Goal: Information Seeking & Learning: Learn about a topic

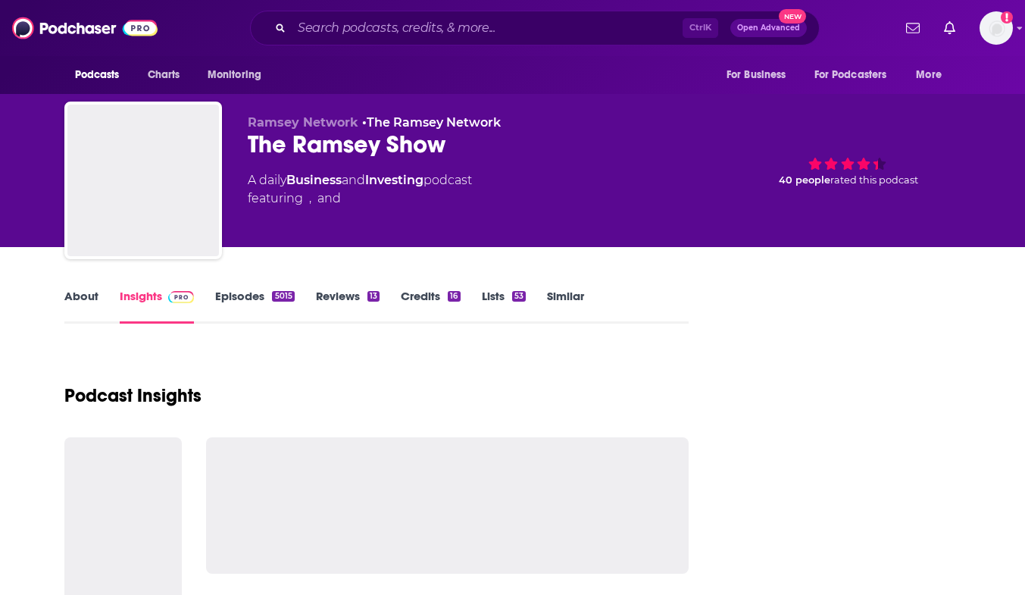
click at [270, 153] on div "The Ramsey Show" at bounding box center [479, 145] width 462 height 30
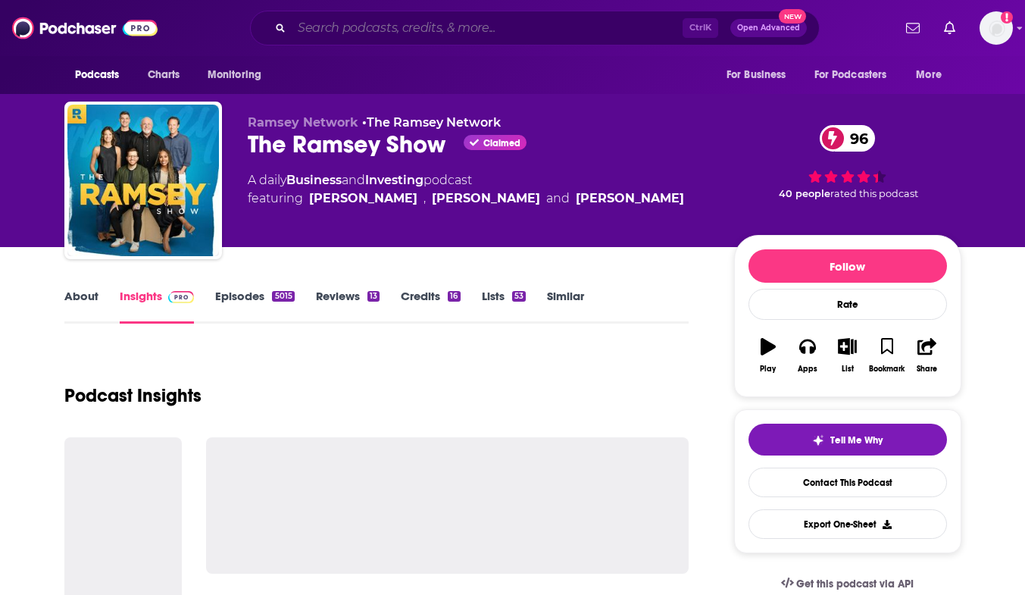
click at [324, 25] on input "Search podcasts, credits, & more..." at bounding box center [487, 28] width 391 height 24
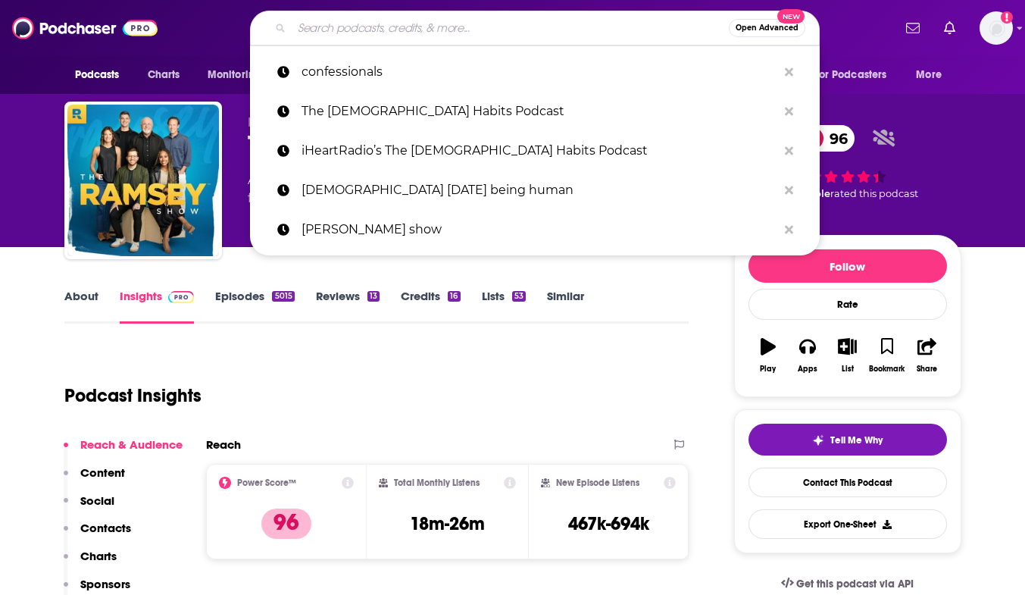
click at [324, 25] on input "Search podcasts, credits, & more..." at bounding box center [510, 28] width 437 height 24
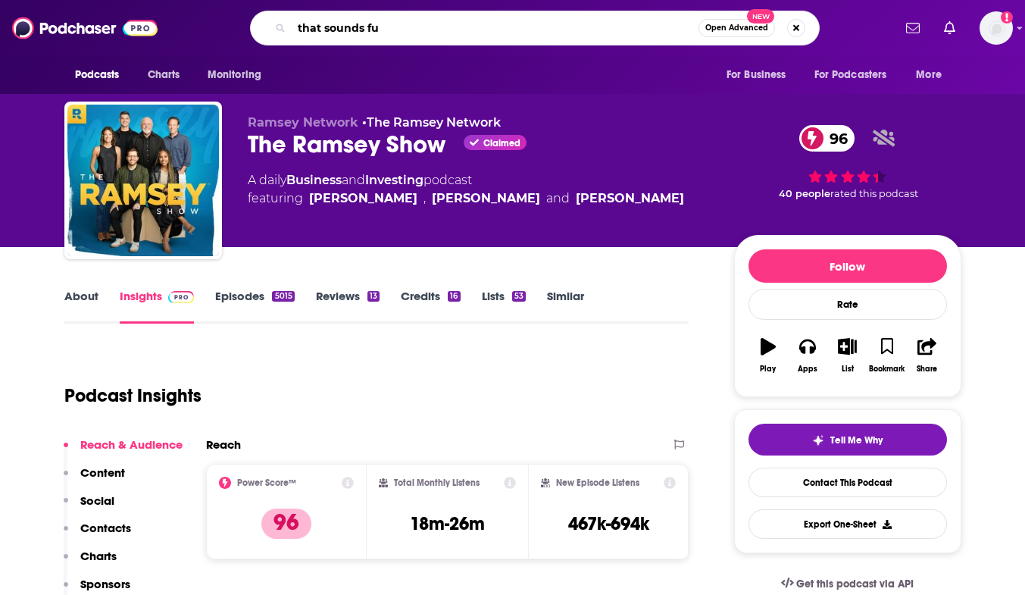
type input "that sounds fun"
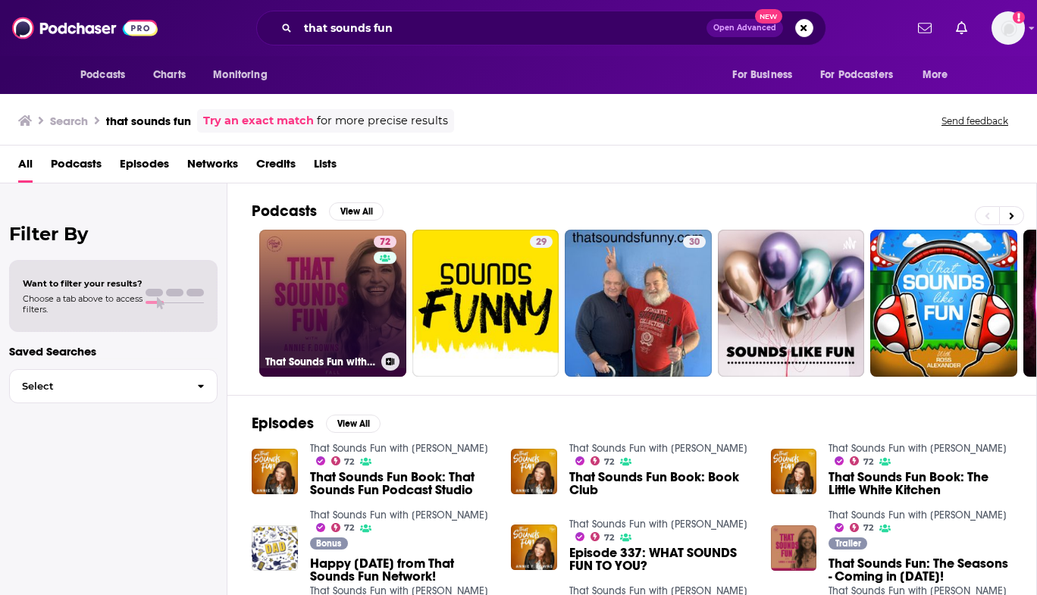
click at [312, 302] on link "72 That Sounds Fun with [PERSON_NAME]" at bounding box center [332, 303] width 147 height 147
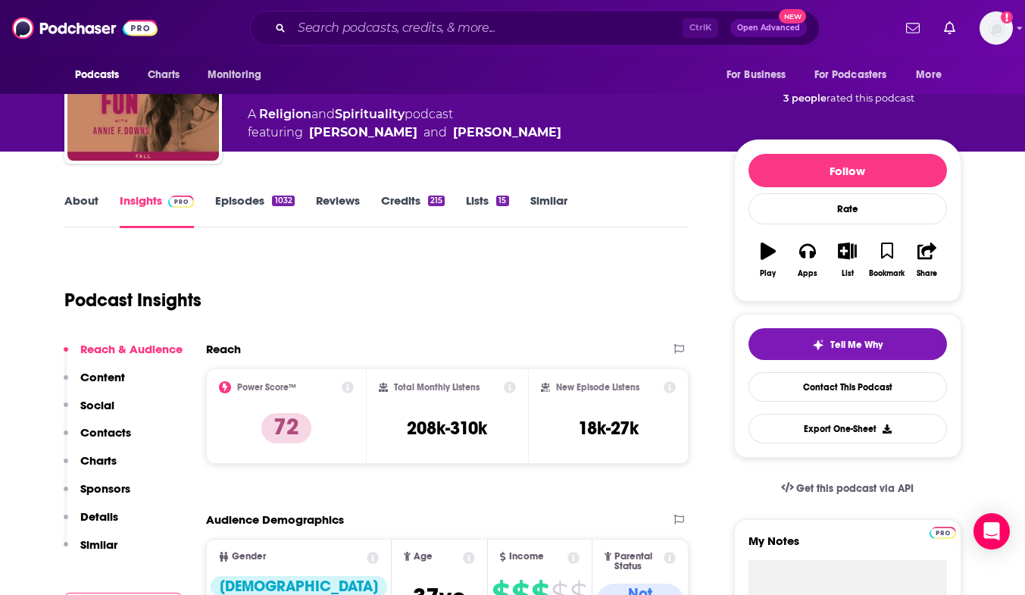
scroll to position [36, 0]
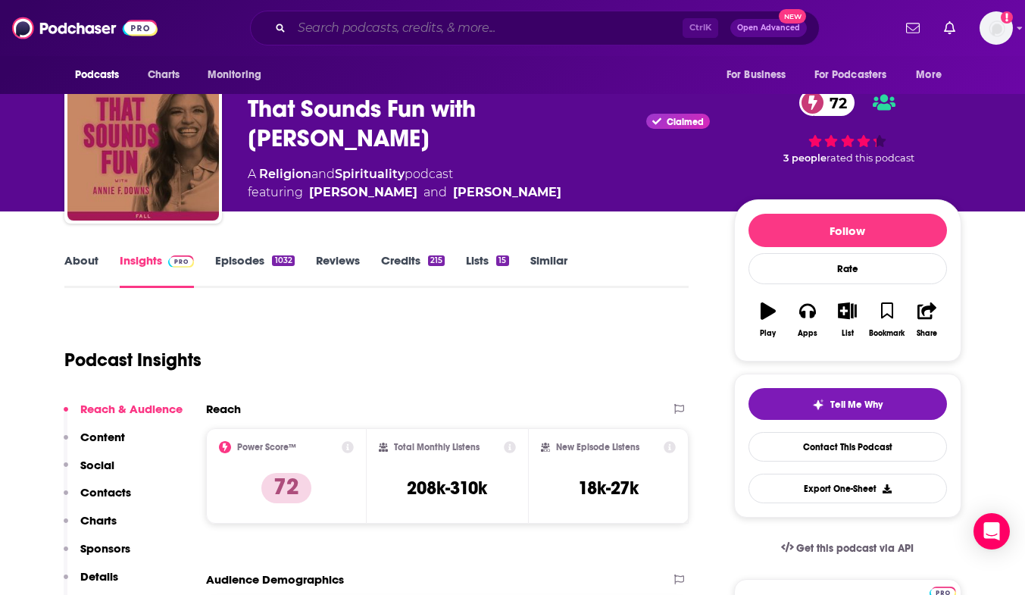
click at [451, 31] on input "Search podcasts, credits, & more..." at bounding box center [487, 28] width 391 height 24
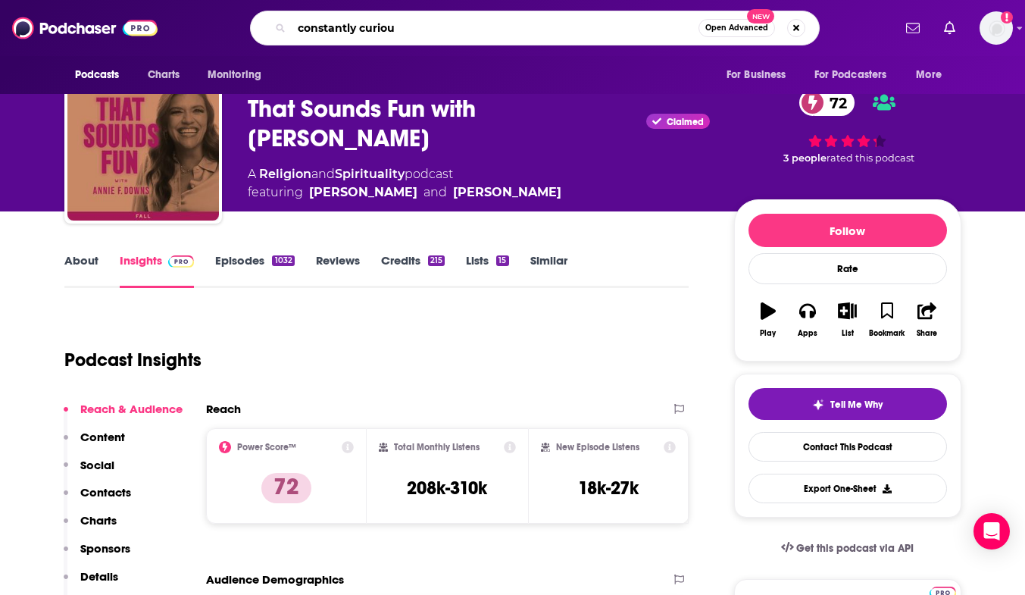
type input "constantly curious"
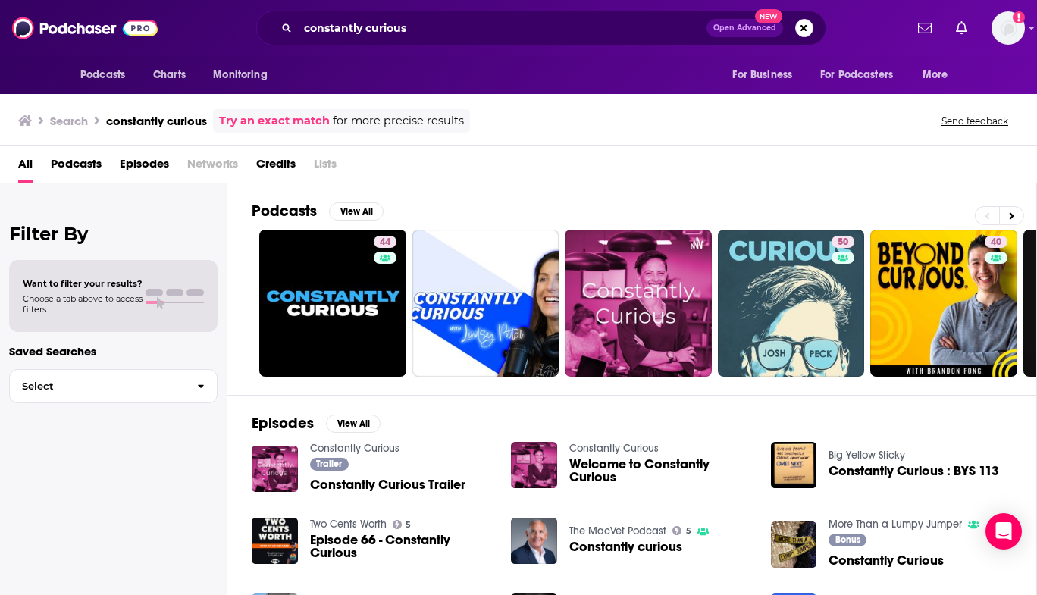
click at [446, 40] on div "constantly curious Open Advanced New" at bounding box center [541, 28] width 570 height 35
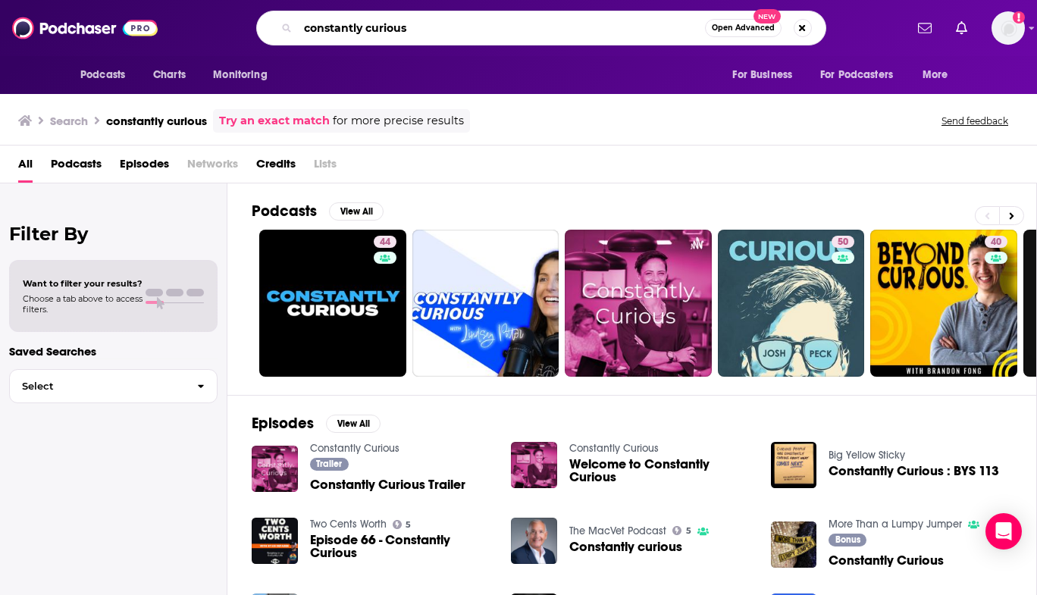
click at [427, 33] on input "constantly curious" at bounding box center [501, 28] width 407 height 24
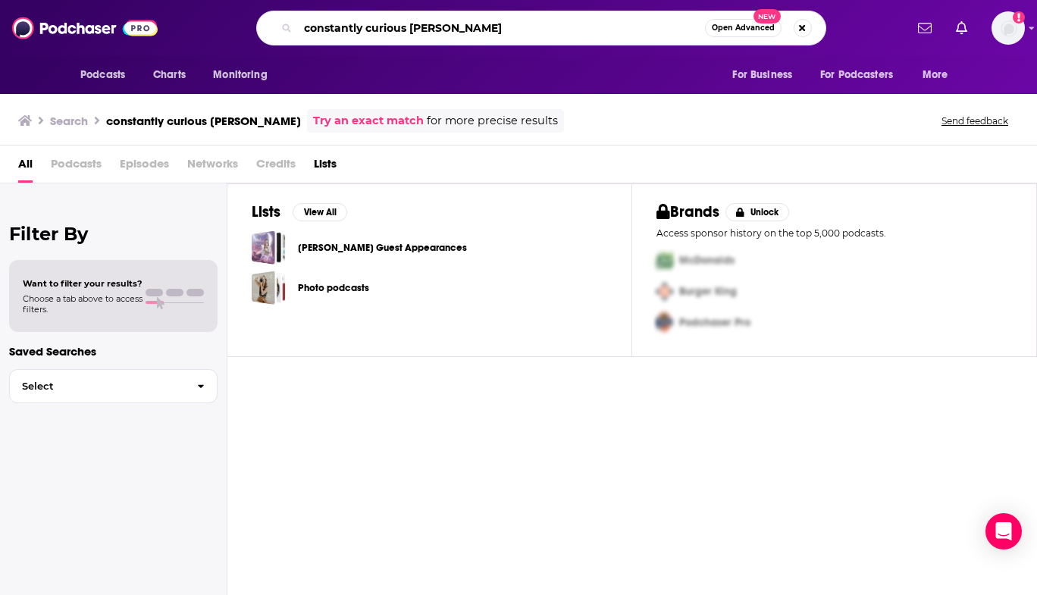
click at [490, 32] on input "constantly curious [PERSON_NAME]" at bounding box center [501, 28] width 407 height 24
type input "constantly curious"
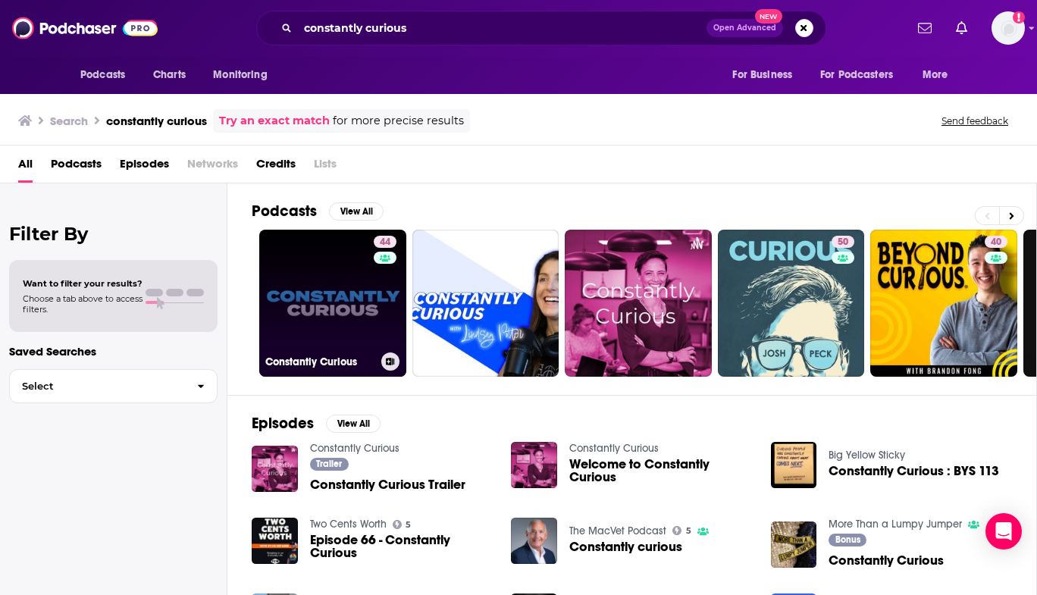
click at [352, 293] on link "44 Constantly Curious" at bounding box center [332, 303] width 147 height 147
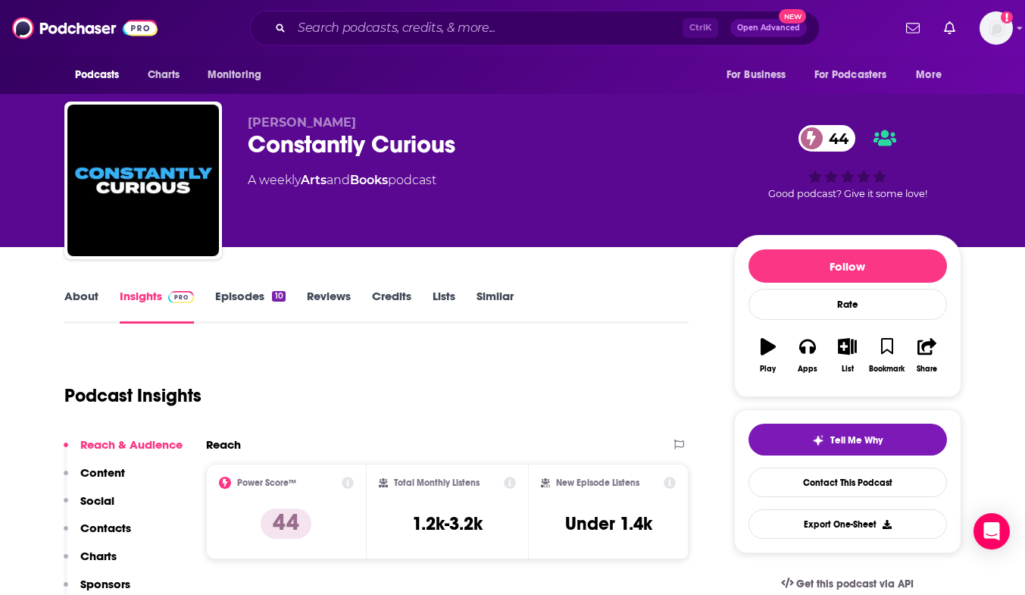
click at [80, 300] on link "About" at bounding box center [81, 306] width 34 height 35
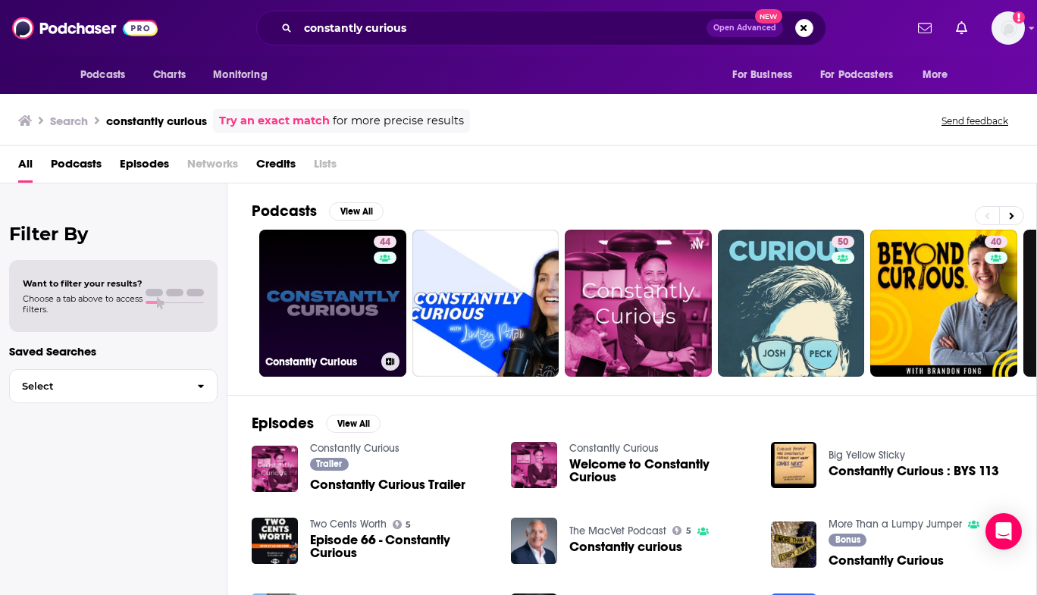
click at [311, 312] on link "44 Constantly Curious" at bounding box center [332, 303] width 147 height 147
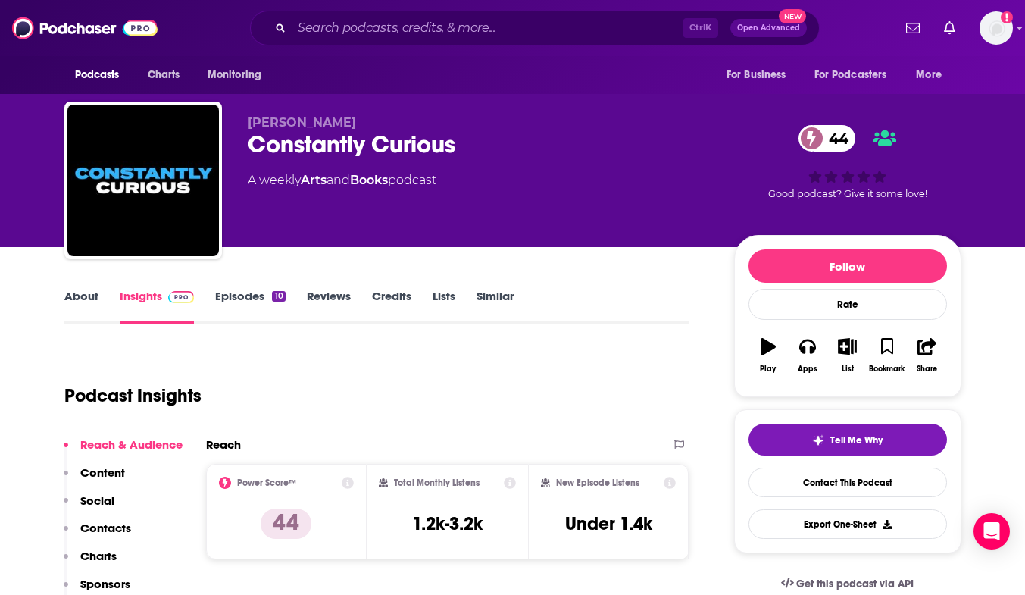
click at [76, 294] on link "About" at bounding box center [81, 306] width 34 height 35
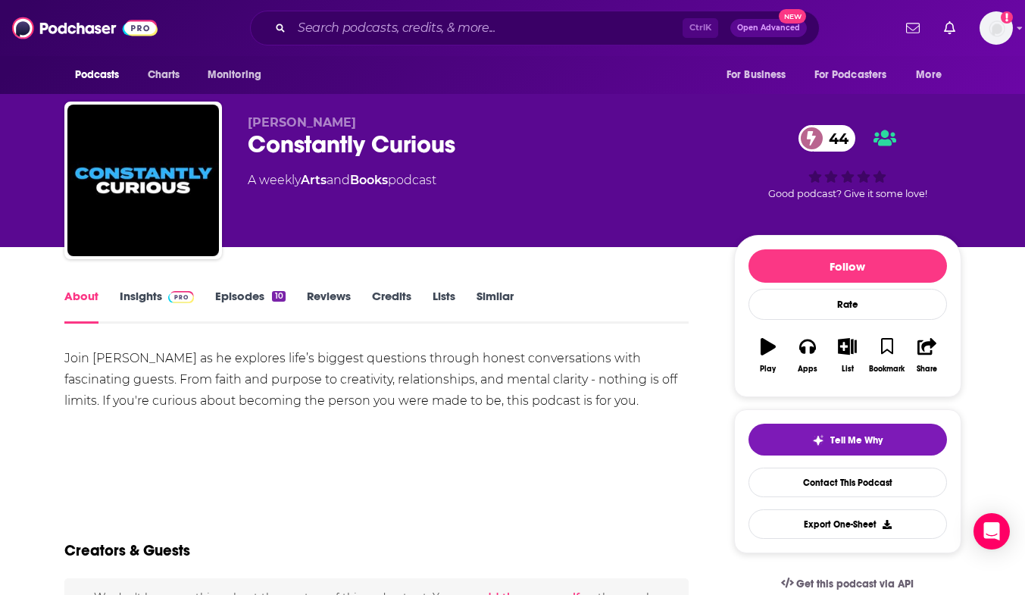
click at [128, 299] on link "Insights" at bounding box center [157, 306] width 75 height 35
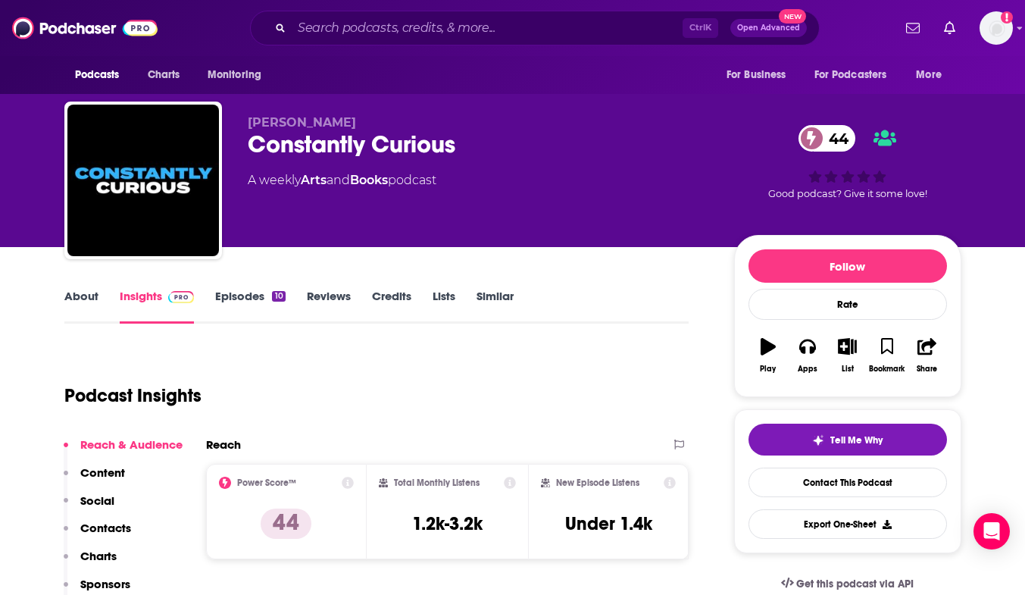
click at [241, 297] on link "Episodes 10" at bounding box center [250, 306] width 70 height 35
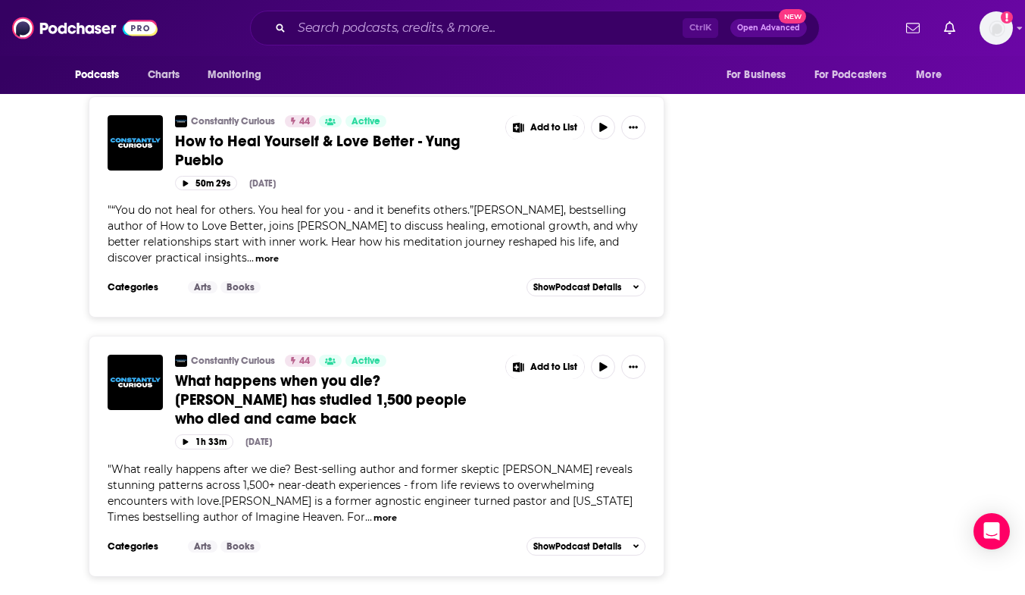
scroll to position [2205, 0]
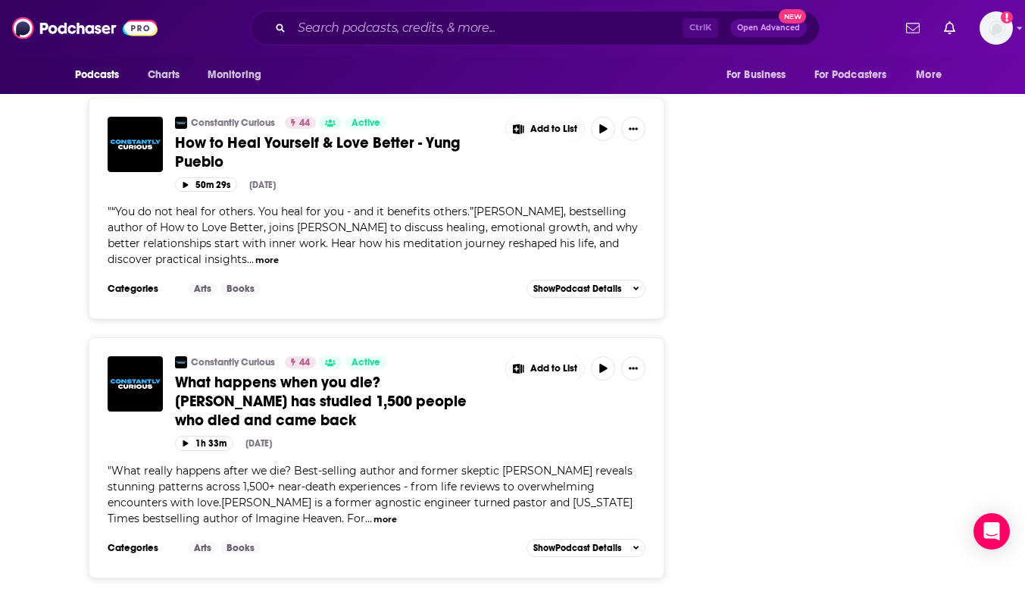
click at [552, 486] on span "What really happens after we die? Best-selling author and former skeptic [PERSO…" at bounding box center [370, 494] width 525 height 61
click at [374, 521] on button "more" at bounding box center [385, 519] width 23 height 13
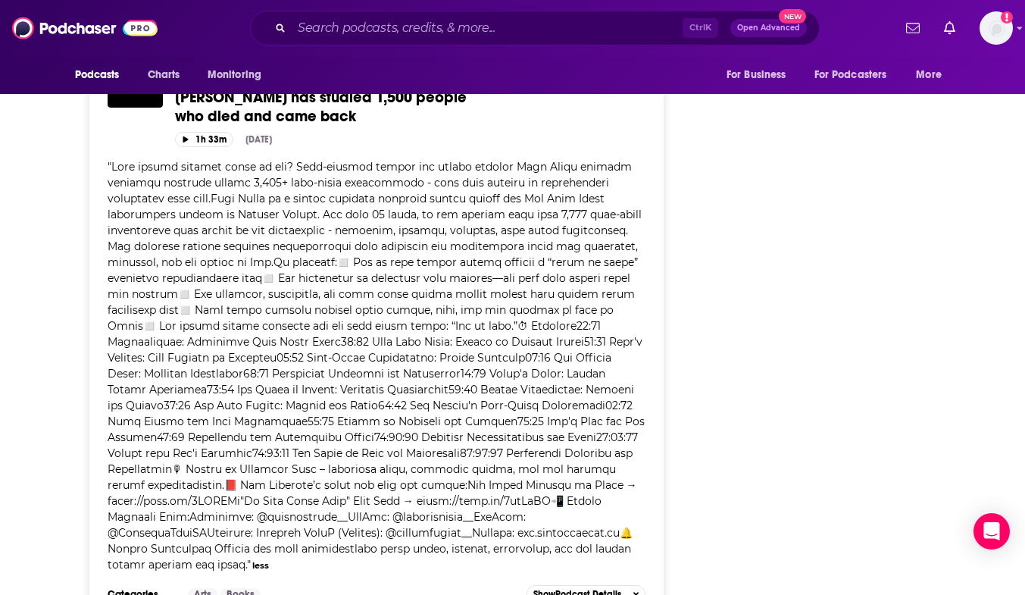
scroll to position [2510, 0]
click at [571, 309] on span at bounding box center [376, 364] width 537 height 411
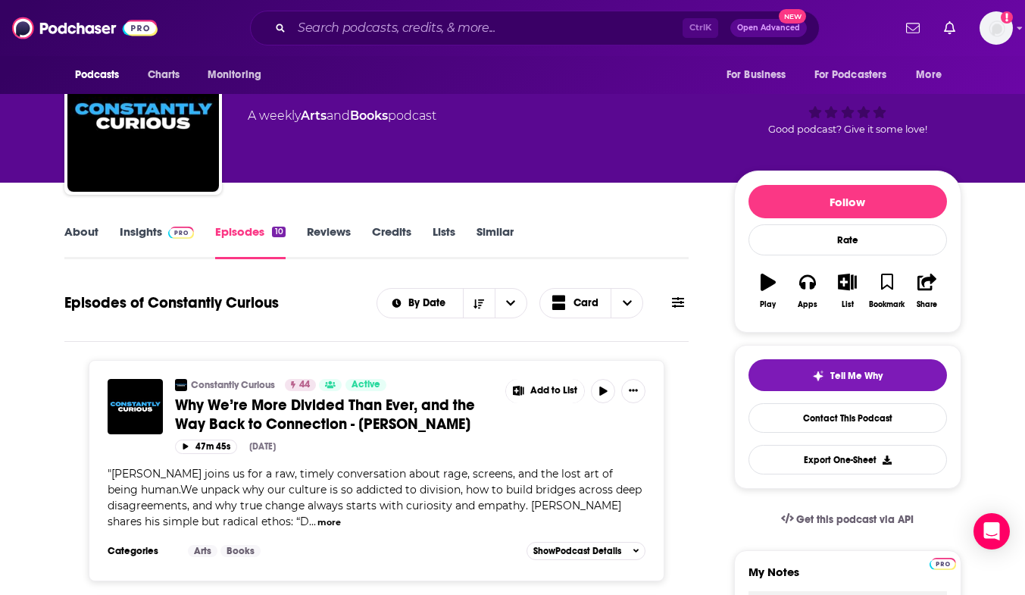
scroll to position [52, 0]
